Goal: Task Accomplishment & Management: Manage account settings

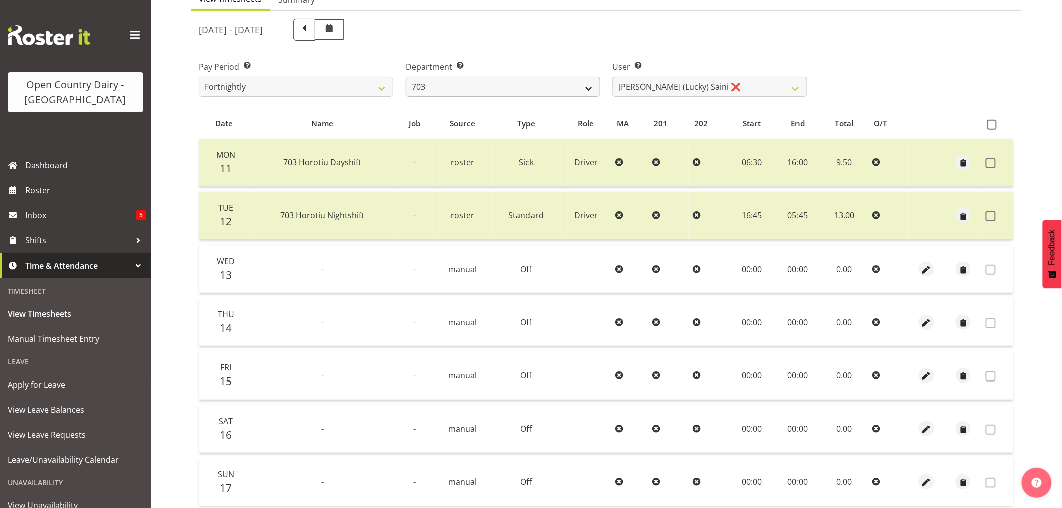
scroll to position [111, 0]
select select "763"
click at [406, 77] on select "701 702 703 704 705 706 707 708 709 710 711 712 713 714 715 716 717 718 719 720" at bounding box center [503, 87] width 195 height 20
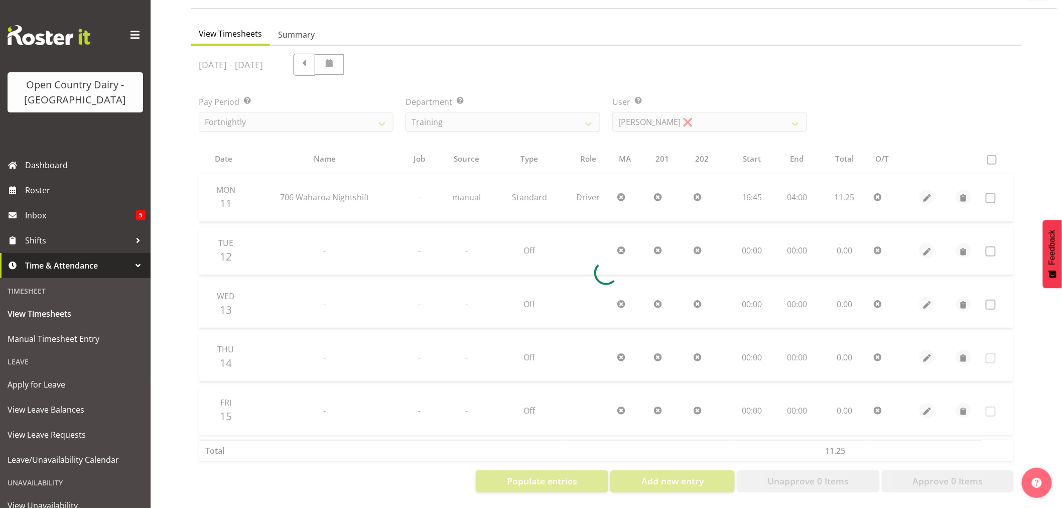
scroll to position [83, 0]
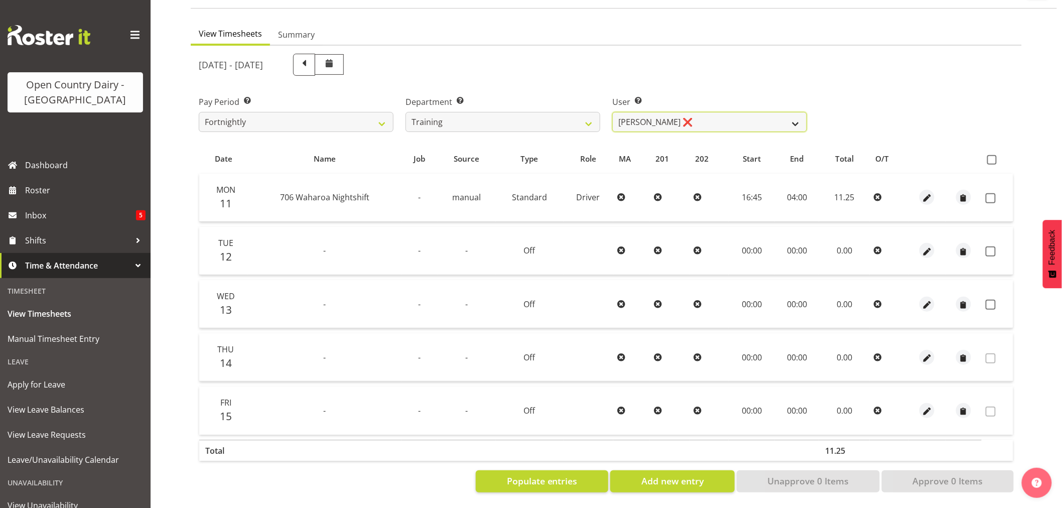
click at [797, 112] on select "[PERSON_NAME] ❌ [PERSON_NAME] ❌ [PERSON_NAME] (Junior) ❌ [PERSON_NAME] ❌ [PERSO…" at bounding box center [710, 122] width 195 height 20
select select "11786"
click at [613, 112] on select "[PERSON_NAME] ❌ [PERSON_NAME] ❌ [PERSON_NAME] (Junior) ❌ [PERSON_NAME] ❌ [PERSO…" at bounding box center [710, 122] width 195 height 20
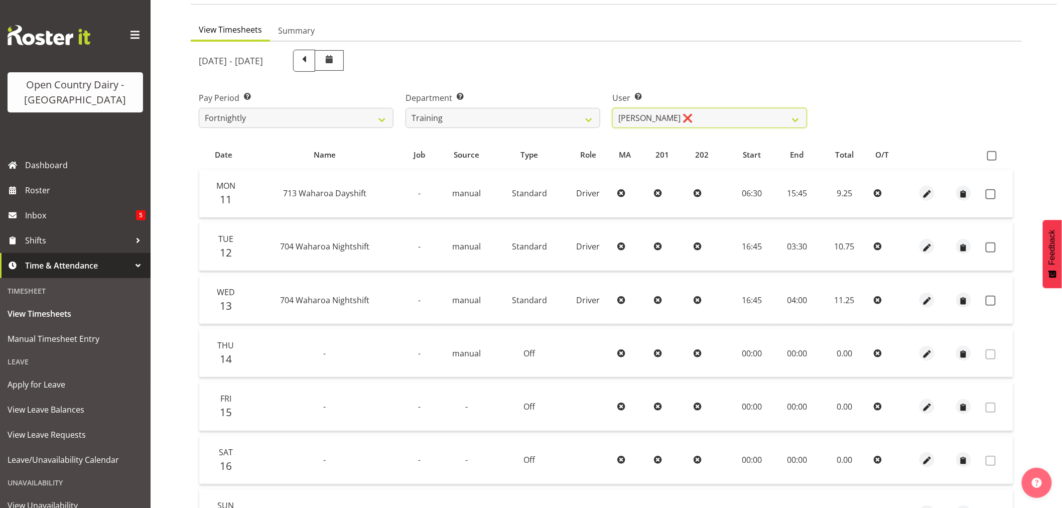
scroll to position [79, 0]
click at [991, 158] on span at bounding box center [993, 158] width 10 height 10
click at [991, 158] on input "checkbox" at bounding box center [991, 157] width 7 height 7
checkbox input "true"
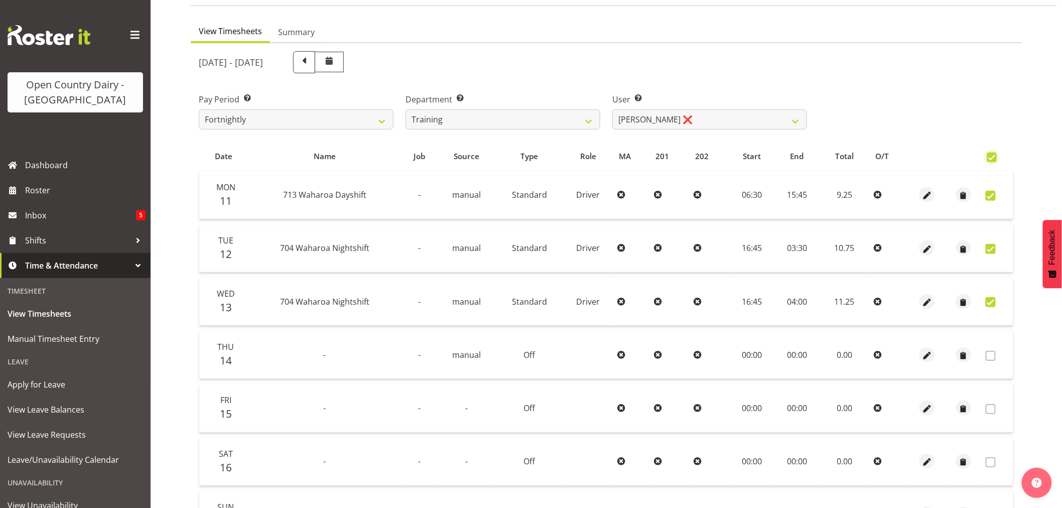
checkbox input "true"
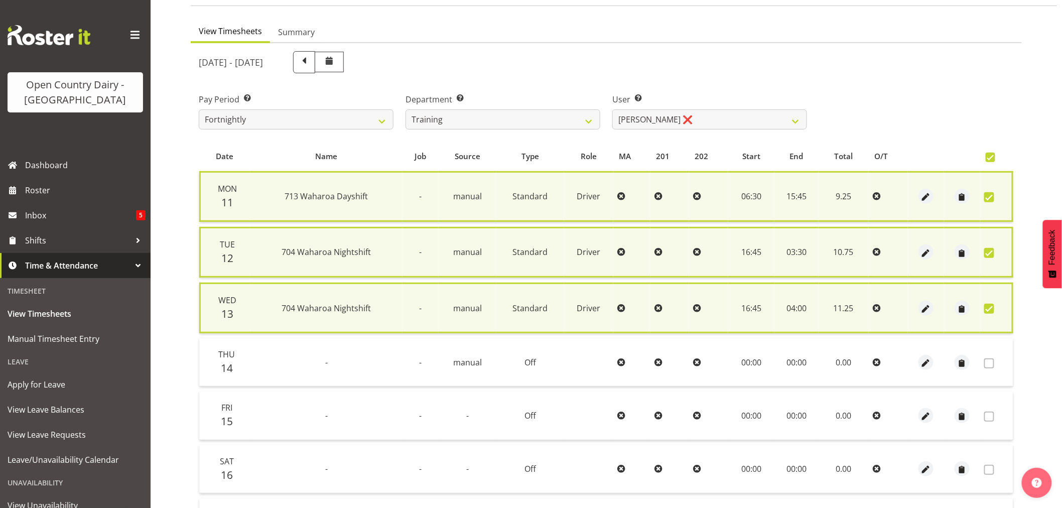
click at [987, 305] on span at bounding box center [990, 309] width 10 height 10
checkbox input "false"
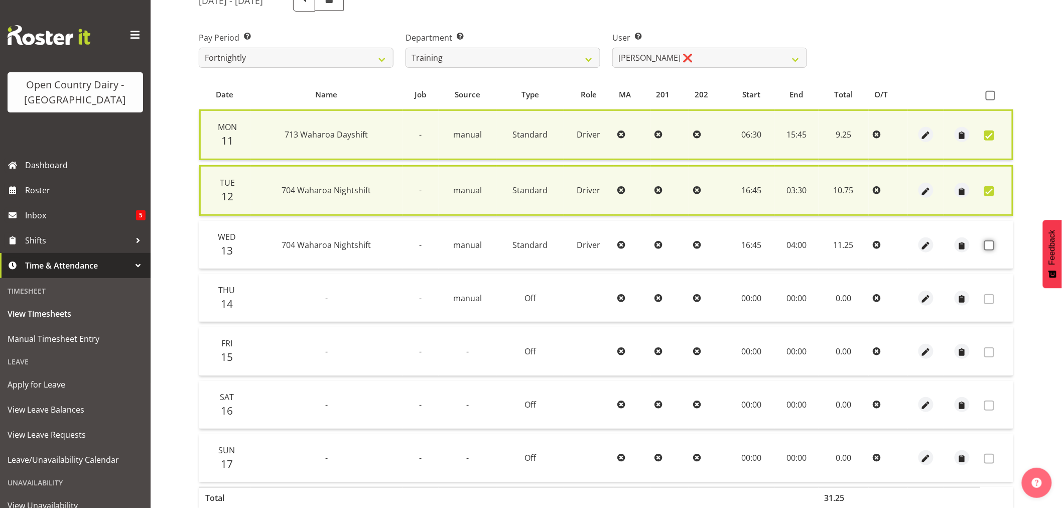
scroll to position [194, 0]
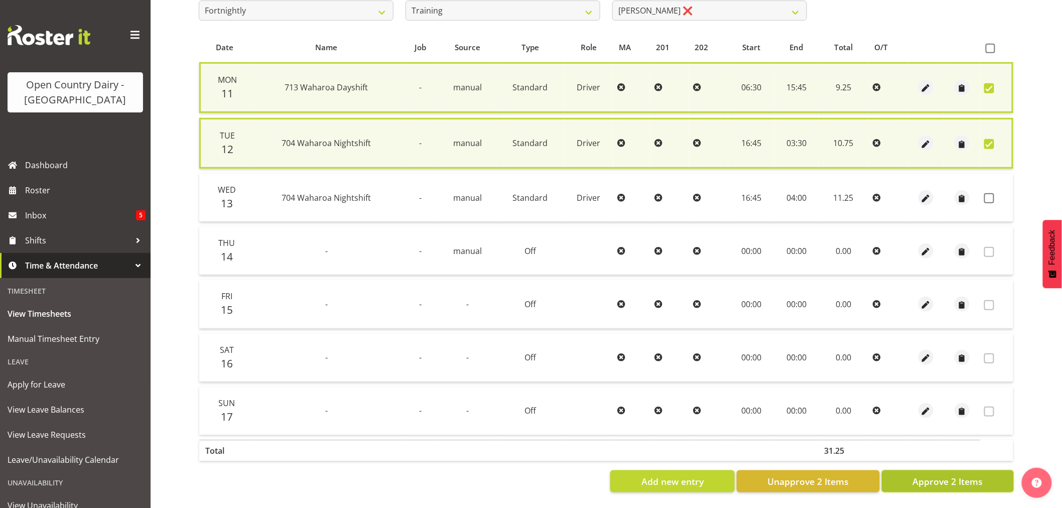
click at [946, 479] on span "Approve 2 Items" at bounding box center [948, 481] width 70 height 13
click at [729, 192] on td "16:45" at bounding box center [752, 198] width 46 height 48
click at [723, 200] on td at bounding box center [708, 198] width 39 height 48
click at [797, 199] on td "04:00" at bounding box center [797, 198] width 44 height 48
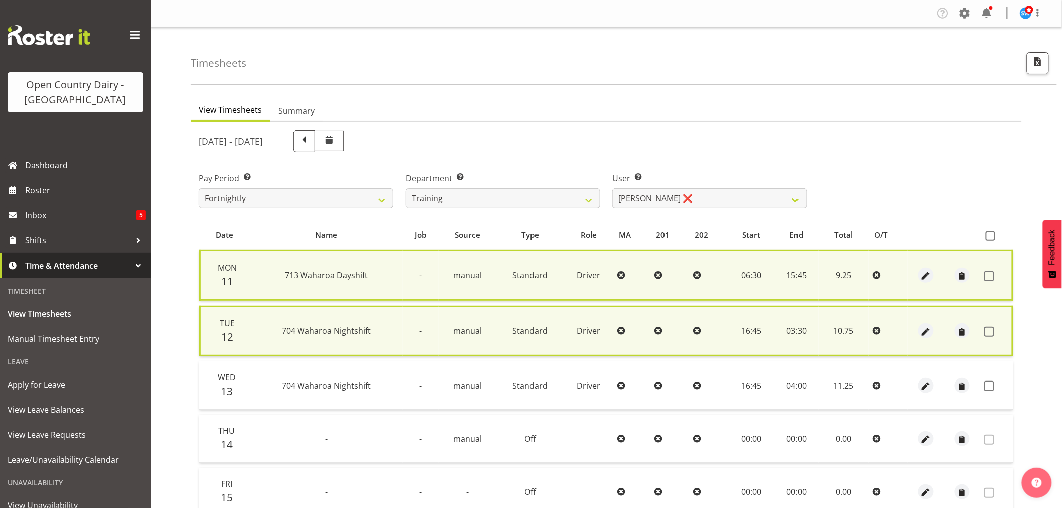
checkbox input "false"
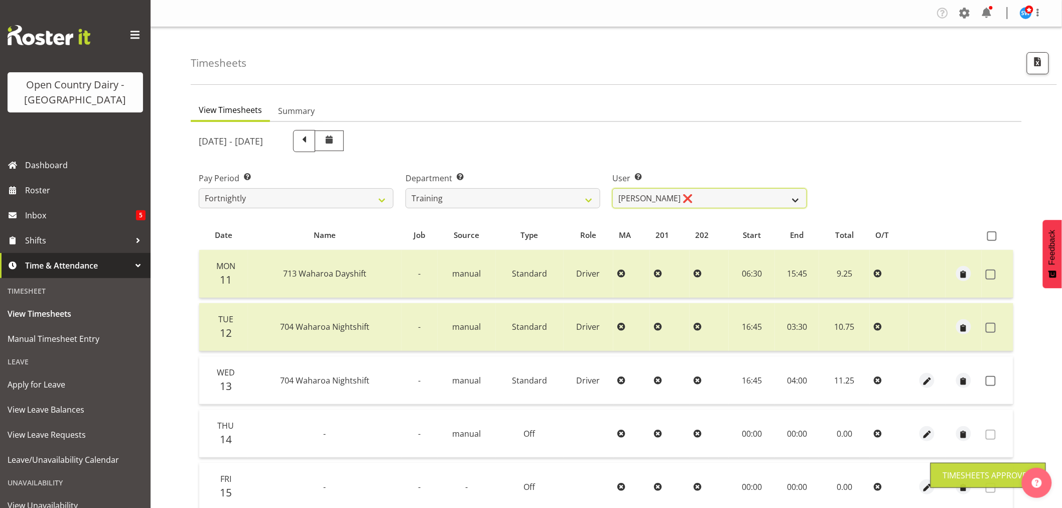
click at [723, 201] on select "[PERSON_NAME] ❌ [PERSON_NAME] ❌ [PERSON_NAME] (Junior) ❌ [PERSON_NAME] ❌ [PERSO…" at bounding box center [710, 198] width 195 height 20
select select "11175"
click at [613, 188] on select "[PERSON_NAME] ❌ [PERSON_NAME] ❌ [PERSON_NAME] (Junior) ❌ [PERSON_NAME] ❌ [PERSO…" at bounding box center [710, 198] width 195 height 20
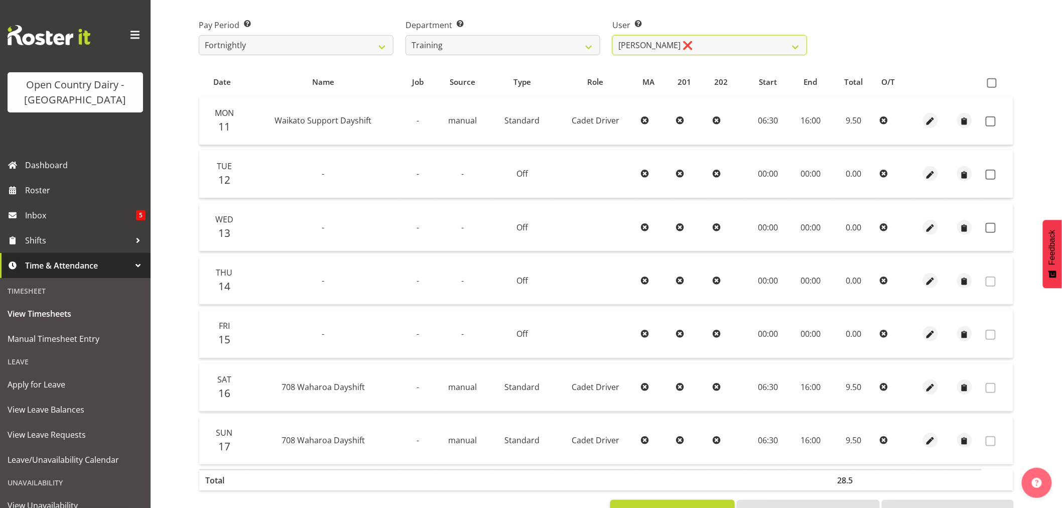
scroll to position [167, 0]
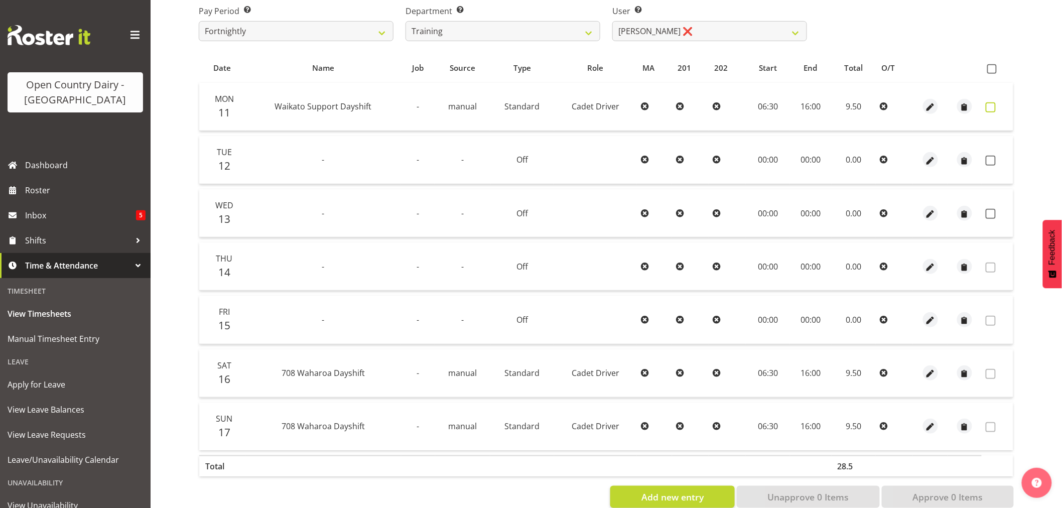
click at [988, 106] on span at bounding box center [991, 107] width 10 height 10
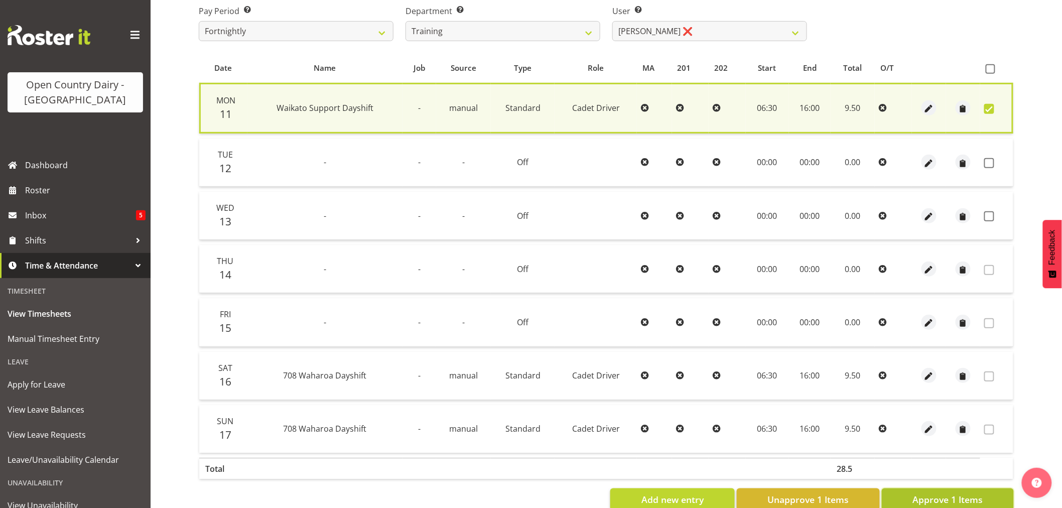
click at [953, 498] on span "Approve 1 Items" at bounding box center [948, 499] width 70 height 13
checkbox input "false"
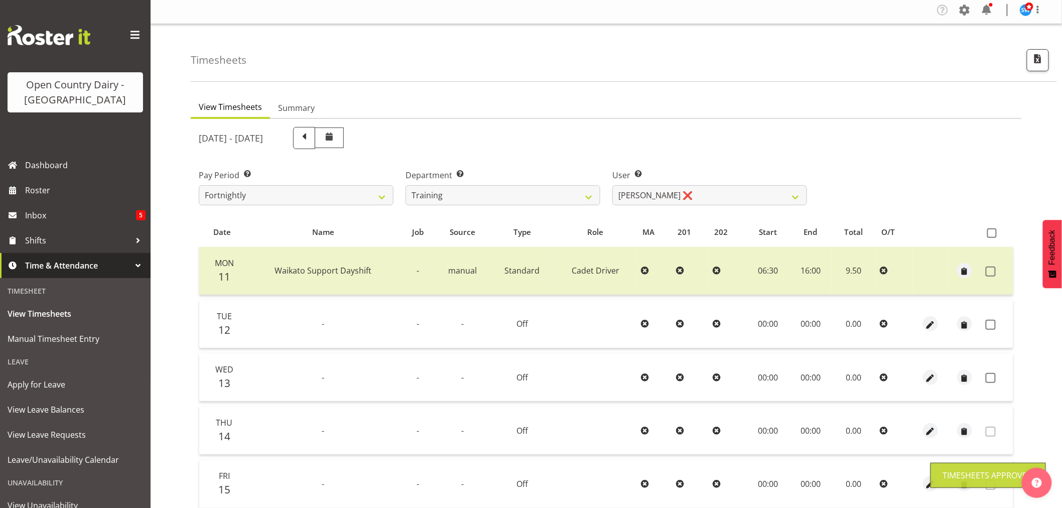
scroll to position [0, 0]
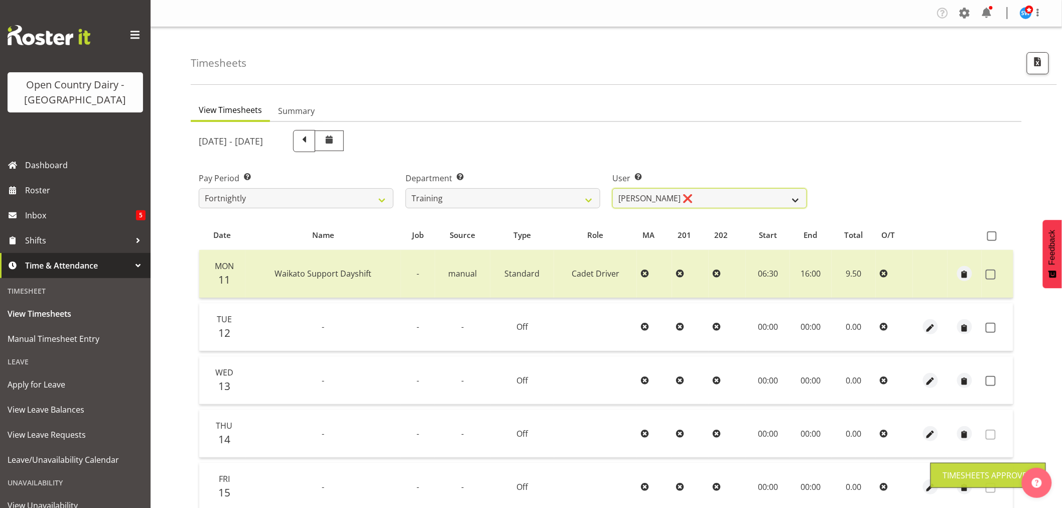
click at [749, 201] on select "[PERSON_NAME] ❌ [PERSON_NAME] ❌ [PERSON_NAME] (Junior) ❌ [PERSON_NAME] ❌ [PERSO…" at bounding box center [710, 198] width 195 height 20
select select "11256"
click at [613, 188] on select "[PERSON_NAME] ❌ [PERSON_NAME] ❌ [PERSON_NAME] (Junior) ❌ [PERSON_NAME] ❌ [PERSO…" at bounding box center [710, 198] width 195 height 20
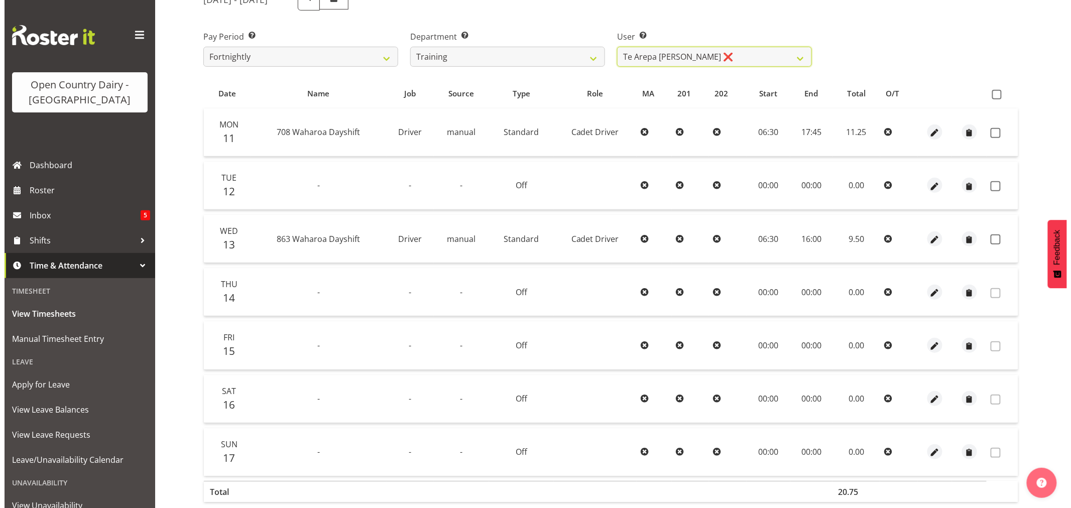
scroll to position [79, 0]
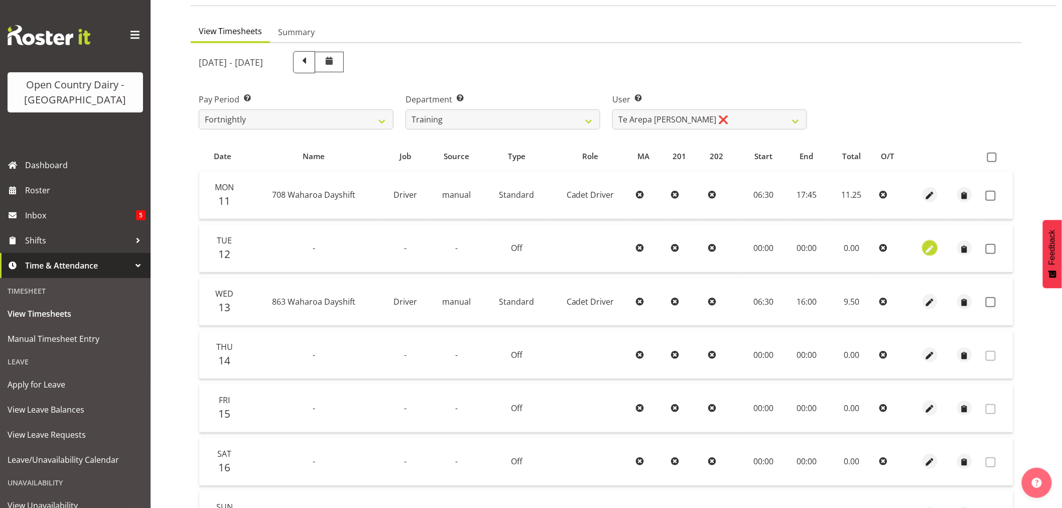
click at [925, 247] on span "button" at bounding box center [931, 250] width 12 height 12
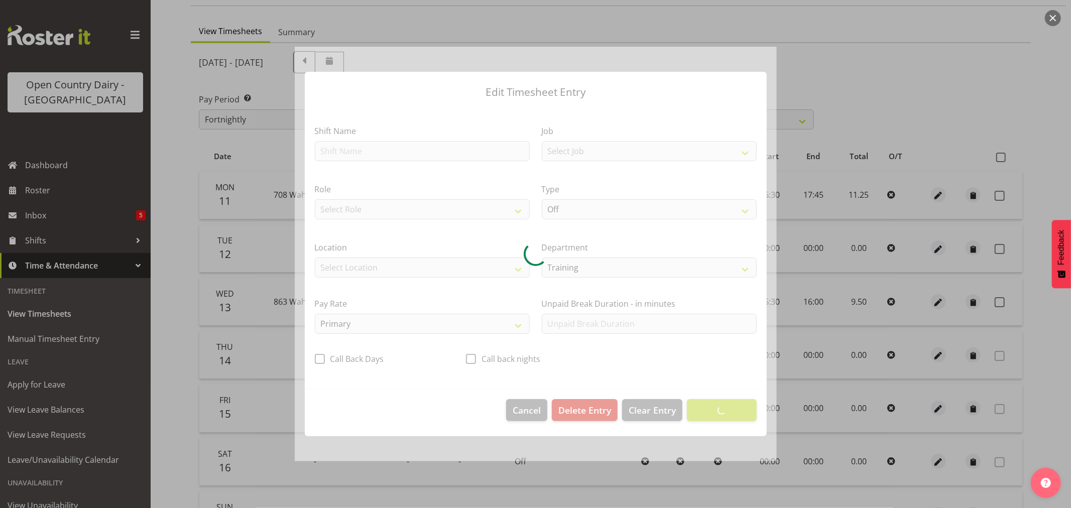
click at [1053, 15] on button "button" at bounding box center [1053, 18] width 16 height 16
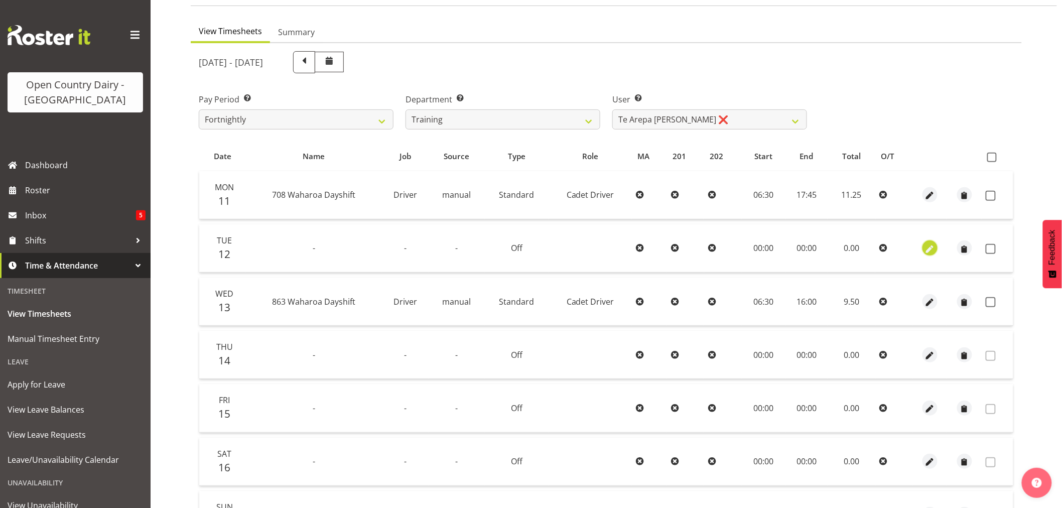
click at [929, 245] on span "button" at bounding box center [931, 250] width 12 height 12
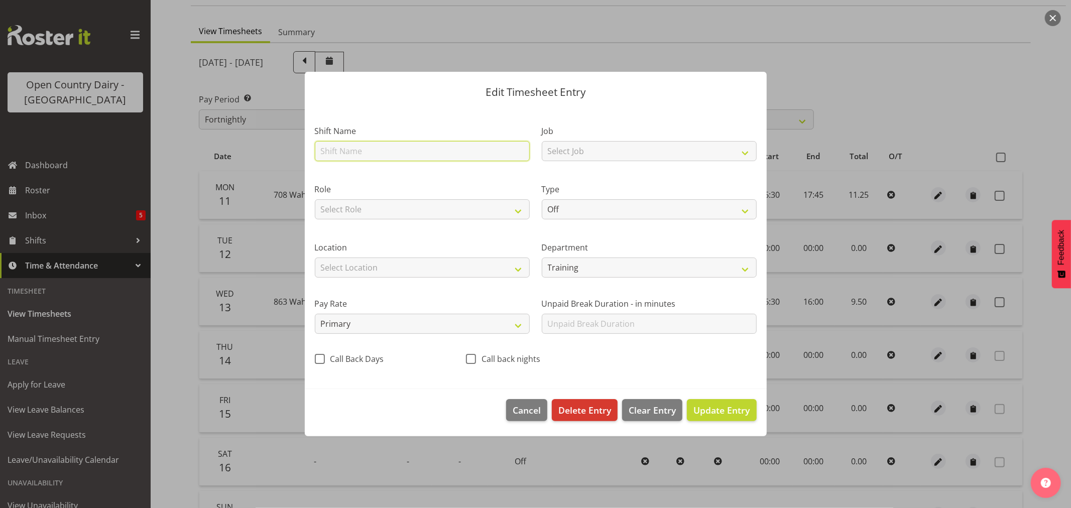
click at [402, 148] on input "text" at bounding box center [422, 151] width 215 height 20
type input "Leave"
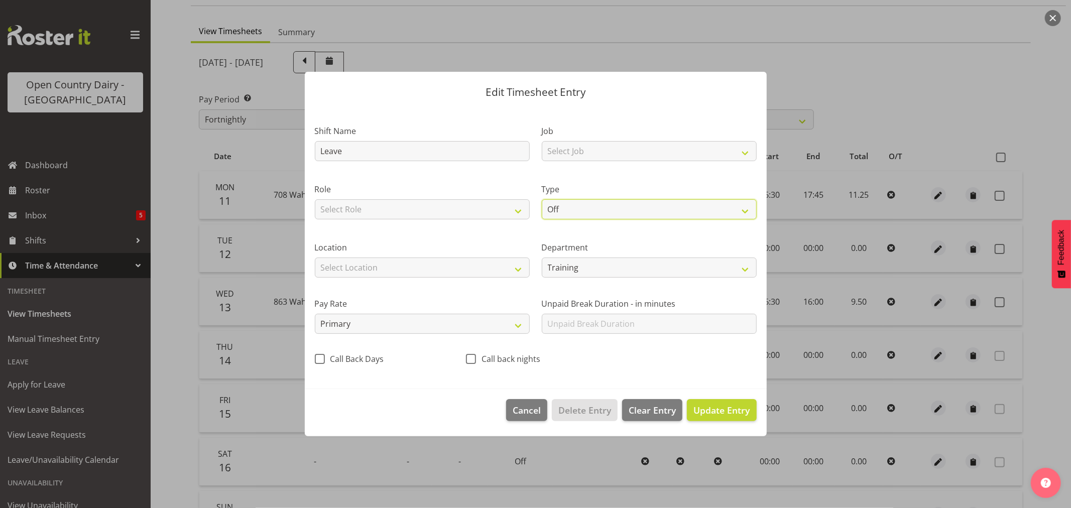
click at [746, 204] on select "Off Standard Public Holiday Public Holiday (Worked) Day In Lieu Annual Leave Si…" at bounding box center [649, 209] width 215 height 20
select select "Sick"
click at [542, 199] on select "Off Standard Public Holiday Public Holiday (Worked) Day In Lieu Annual Leave Si…" at bounding box center [649, 209] width 215 height 20
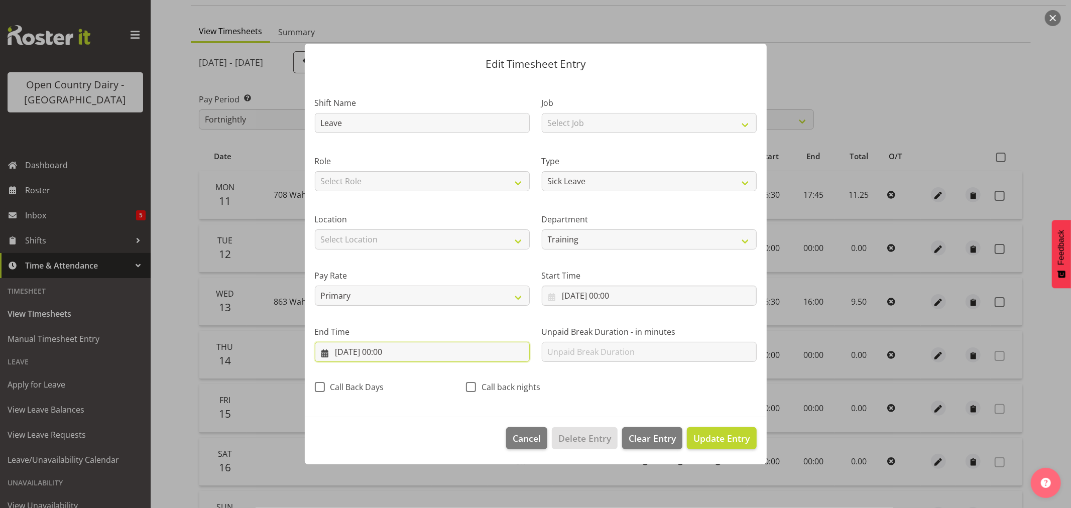
click at [385, 352] on input "[DATE] 00:00" at bounding box center [422, 352] width 215 height 20
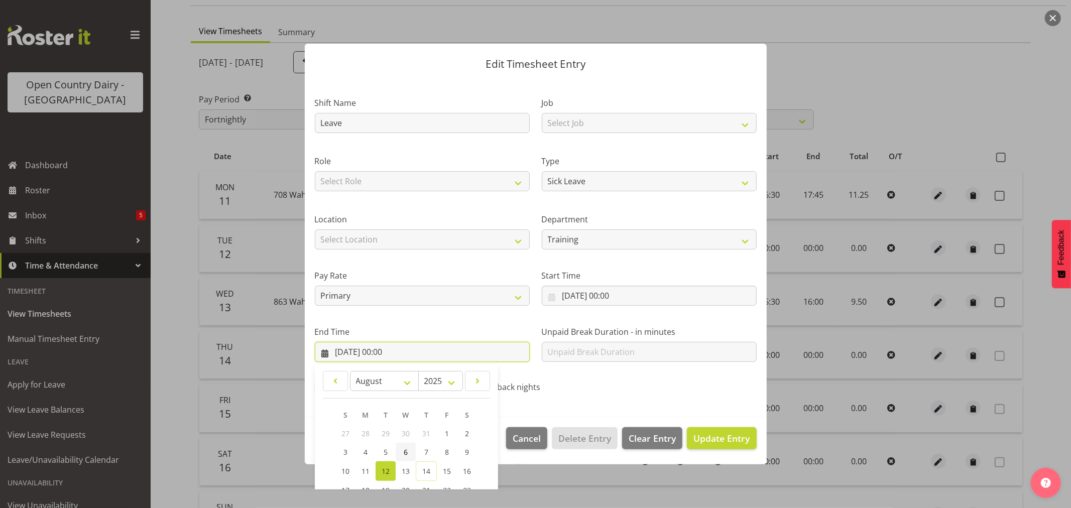
scroll to position [102, 0]
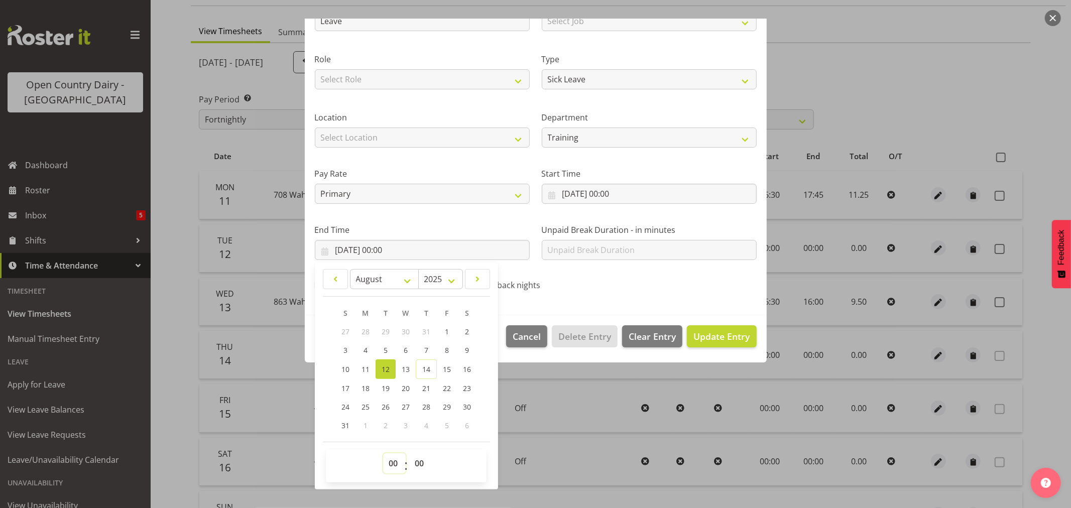
click at [390, 459] on select "00 01 02 03 04 05 06 07 08 09 10 11 12 13 14 15 16 17 18 19 20 21 22 23" at bounding box center [394, 463] width 23 height 20
select select "9"
click at [383, 453] on select "00 01 02 03 04 05 06 07 08 09 10 11 12 13 14 15 16 17 18 19 20 21 22 23" at bounding box center [394, 463] width 23 height 20
type input "[DATE] 09:00"
click at [420, 460] on select "00 01 02 03 04 05 06 07 08 09 10 11 12 13 14 15 16 17 18 19 20 21 22 23 24 25 2…" at bounding box center [420, 463] width 23 height 20
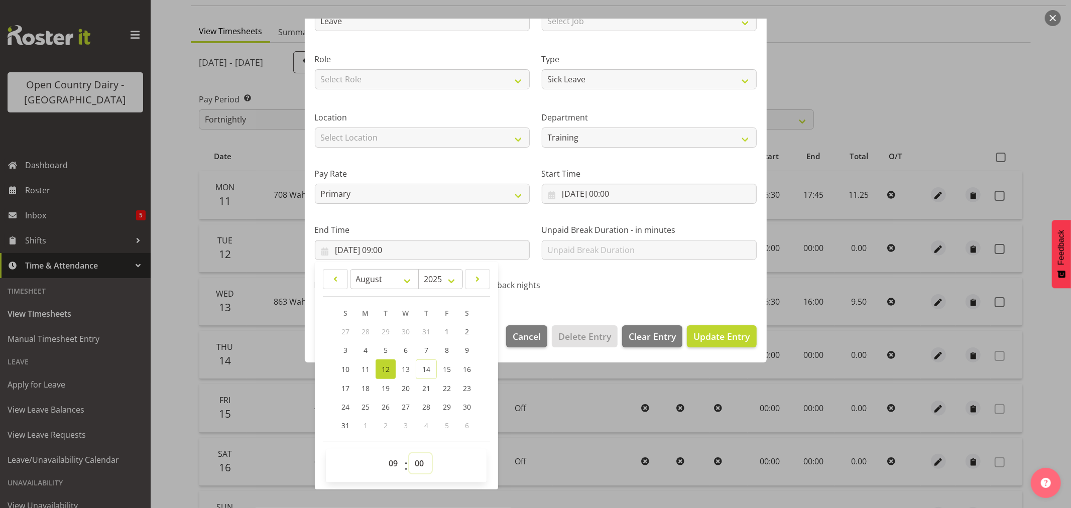
select select "4"
click at [409, 453] on select "00 01 02 03 04 05 06 07 08 09 10 11 12 13 14 15 16 17 18 19 20 21 22 23 24 25 2…" at bounding box center [420, 463] width 23 height 20
type input "[DATE] 09:04"
click at [718, 333] on span "Update Entry" at bounding box center [721, 336] width 56 height 12
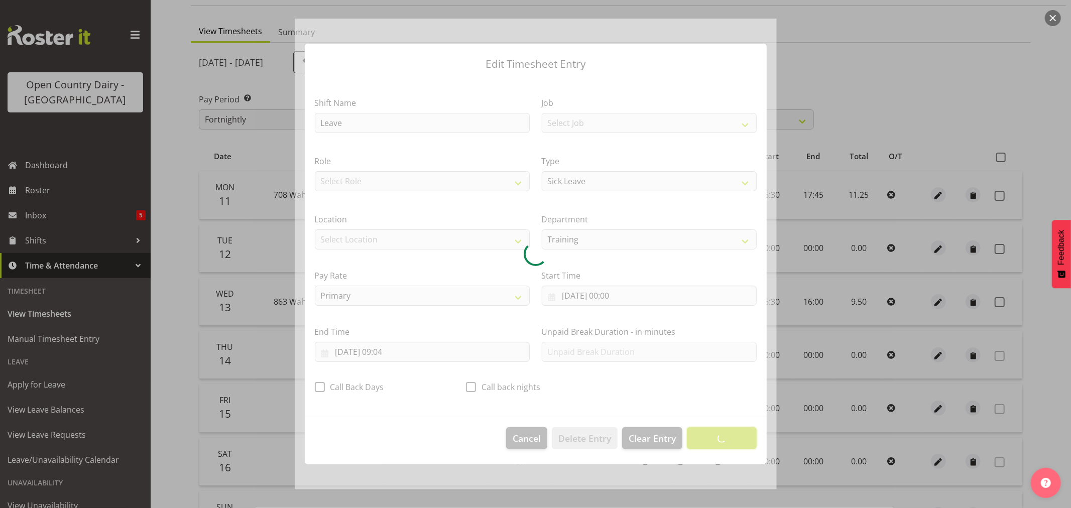
scroll to position [0, 0]
click at [1052, 12] on button "button" at bounding box center [1053, 18] width 16 height 16
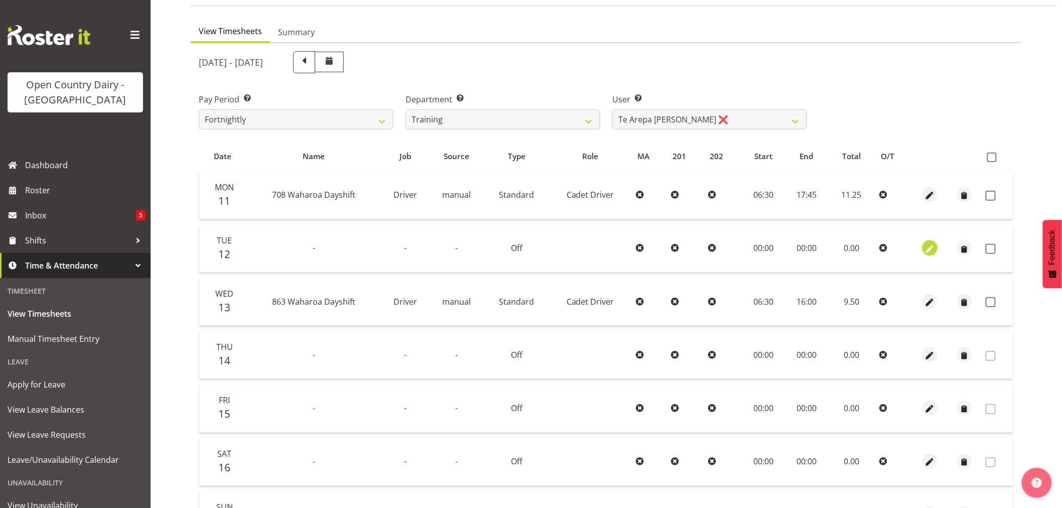
click at [931, 247] on span "button" at bounding box center [931, 250] width 12 height 12
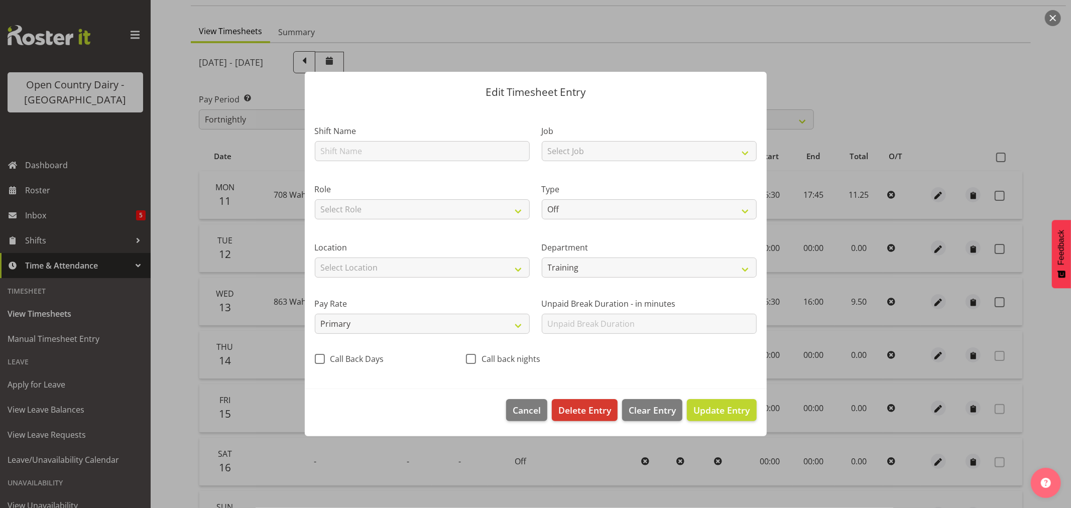
click at [665, 103] on header "Edit Timesheet Entry" at bounding box center [536, 90] width 462 height 36
click at [414, 144] on input "text" at bounding box center [422, 151] width 215 height 20
type input "Leave"
click at [617, 212] on select "Off Standard Public Holiday Public Holiday (Worked) Day In Lieu Annual Leave Si…" at bounding box center [649, 209] width 215 height 20
select select "Sick"
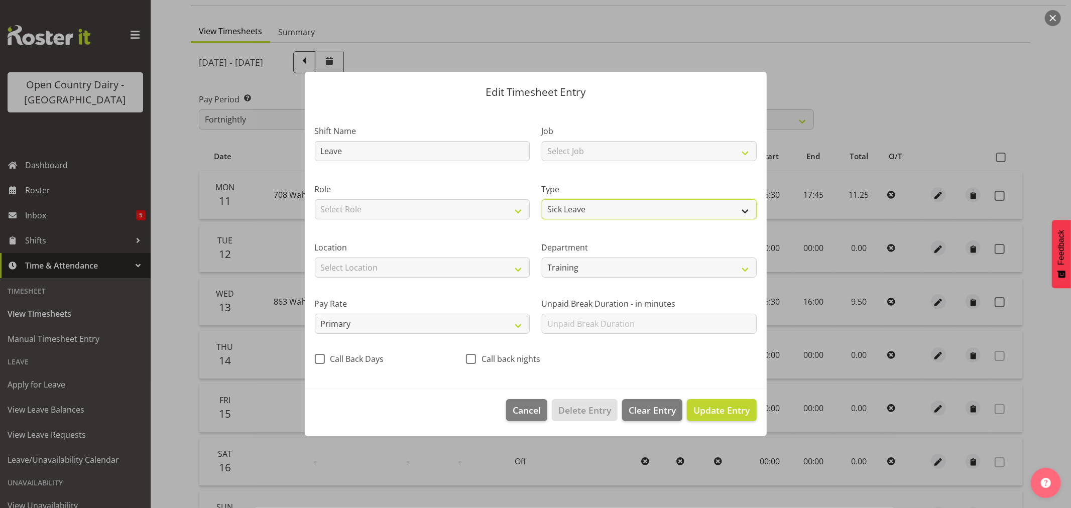
click at [542, 199] on select "Off Standard Public Holiday Public Holiday (Worked) Day In Lieu Annual Leave Si…" at bounding box center [649, 209] width 215 height 20
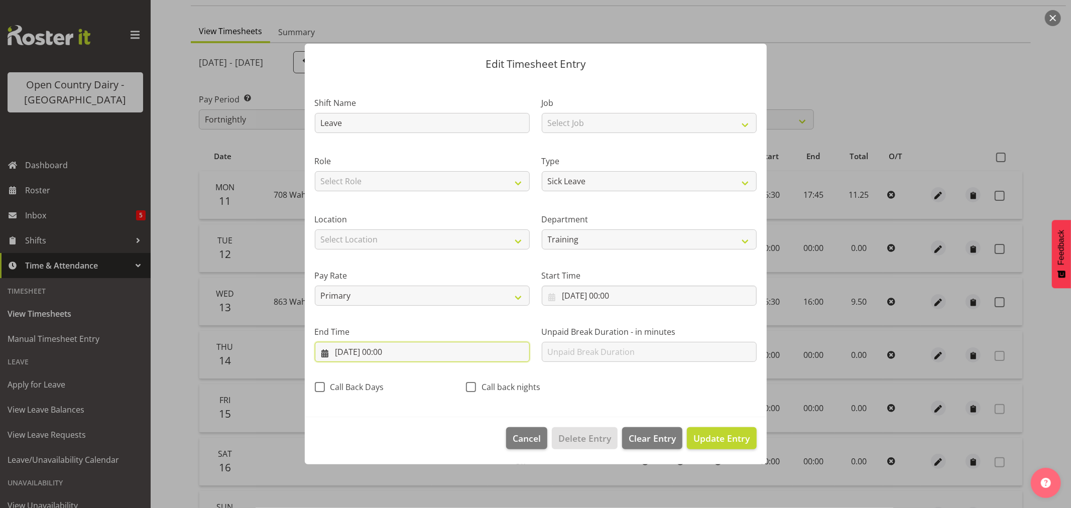
click at [382, 349] on input "[DATE] 00:00" at bounding box center [422, 352] width 215 height 20
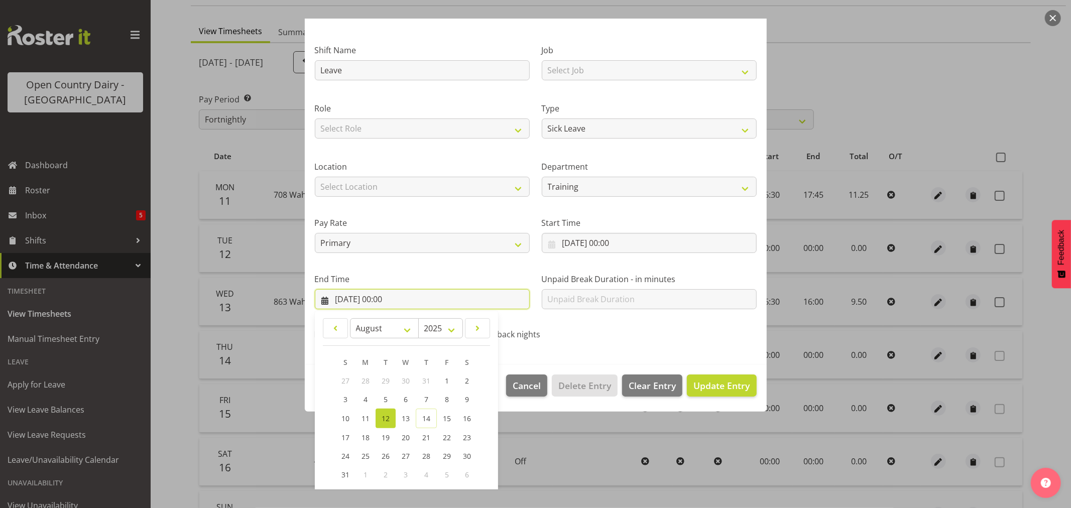
scroll to position [102, 0]
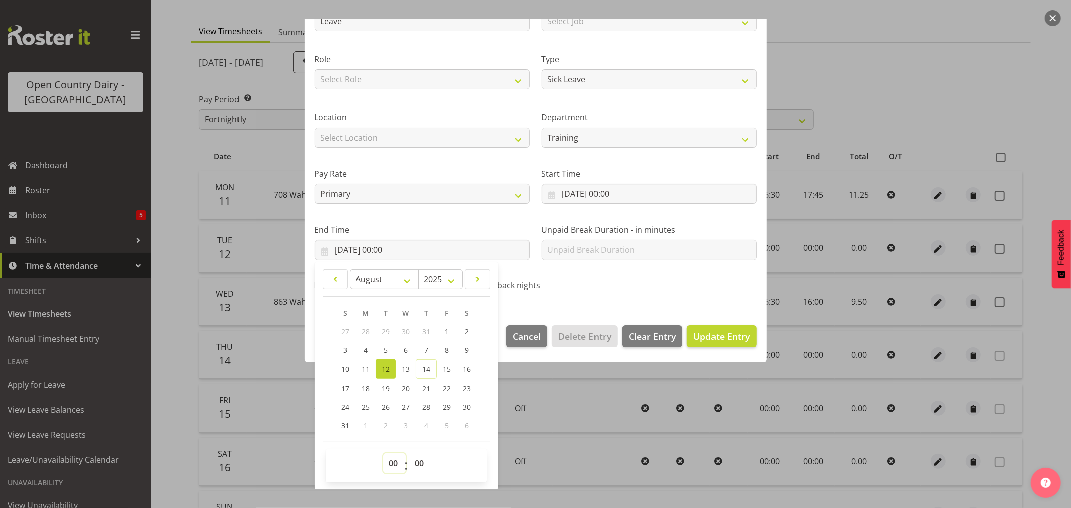
click at [394, 460] on select "00 01 02 03 04 05 06 07 08 09 10 11 12 13 14 15 16 17 18 19 20 21 22 23" at bounding box center [394, 463] width 23 height 20
select select "9"
click at [383, 453] on select "00 01 02 03 04 05 06 07 08 09 10 11 12 13 14 15 16 17 18 19 20 21 22 23" at bounding box center [394, 463] width 23 height 20
type input "[DATE] 09:00"
click at [414, 461] on select "00 01 02 03 04 05 06 07 08 09 10 11 12 13 14 15 16 17 18 19 20 21 22 23 24 25 2…" at bounding box center [420, 463] width 23 height 20
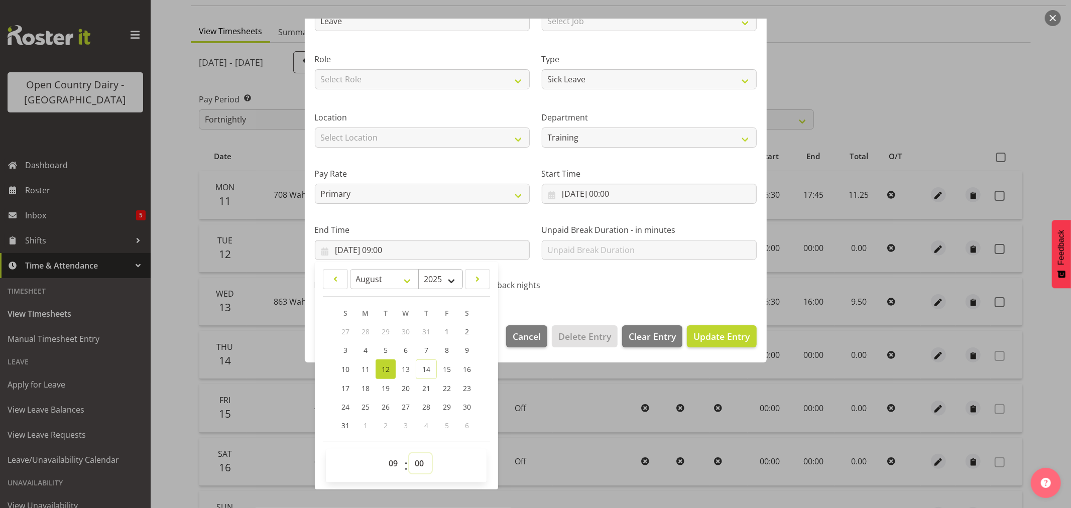
select select "4"
click at [409, 453] on select "00 01 02 03 04 05 06 07 08 09 10 11 12 13 14 15 16 17 18 19 20 21 22 23 24 25 2…" at bounding box center [420, 463] width 23 height 20
type input "[DATE] 09:04"
click at [723, 332] on span "Update Entry" at bounding box center [721, 336] width 56 height 12
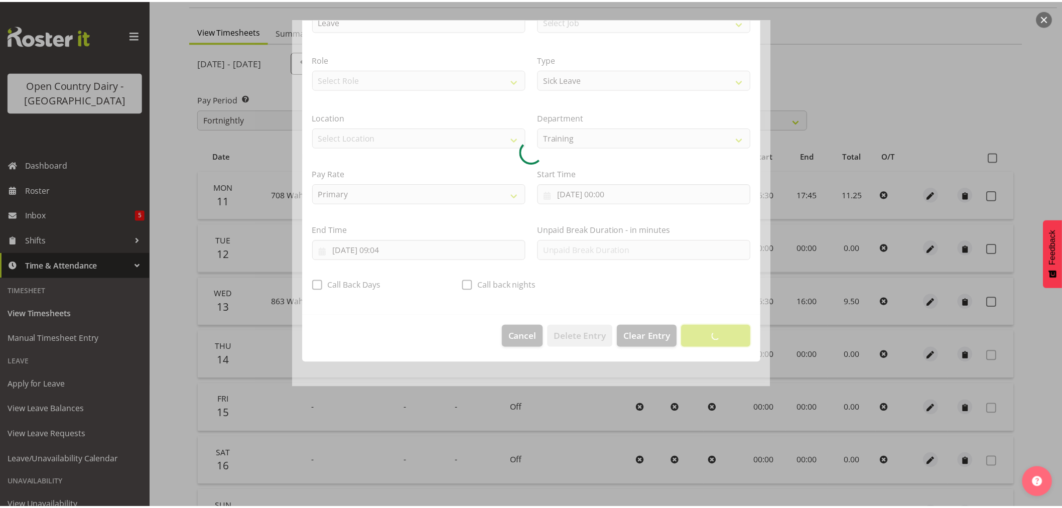
scroll to position [0, 0]
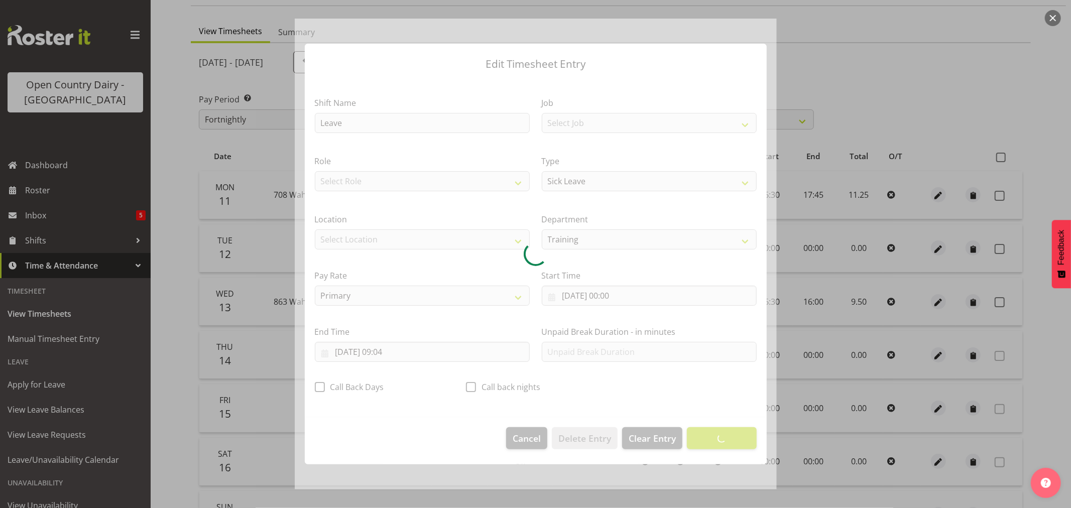
drag, startPoint x: 1048, startPoint y: 15, endPoint x: 1070, endPoint y: 51, distance: 41.7
click at [1048, 15] on button "button" at bounding box center [1053, 18] width 16 height 16
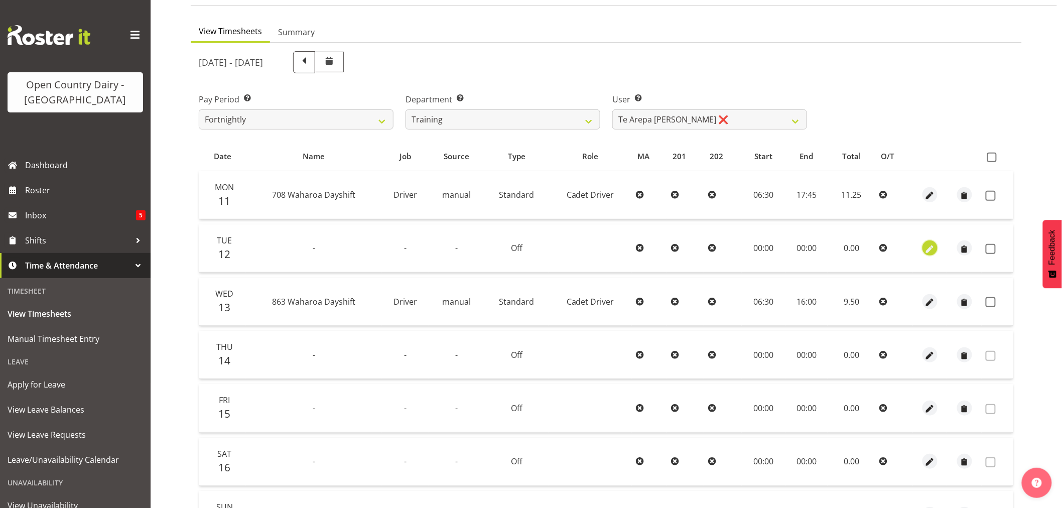
click at [929, 246] on span "button" at bounding box center [931, 250] width 12 height 12
